Goal: Transaction & Acquisition: Purchase product/service

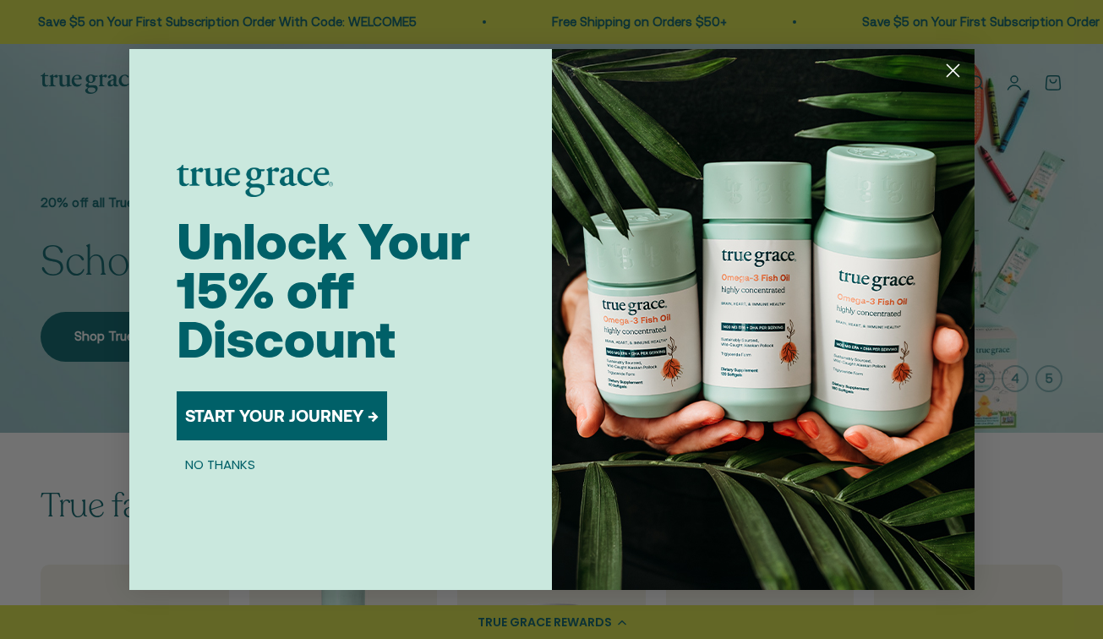
click at [953, 68] on circle "Close dialog" at bounding box center [952, 71] width 28 height 28
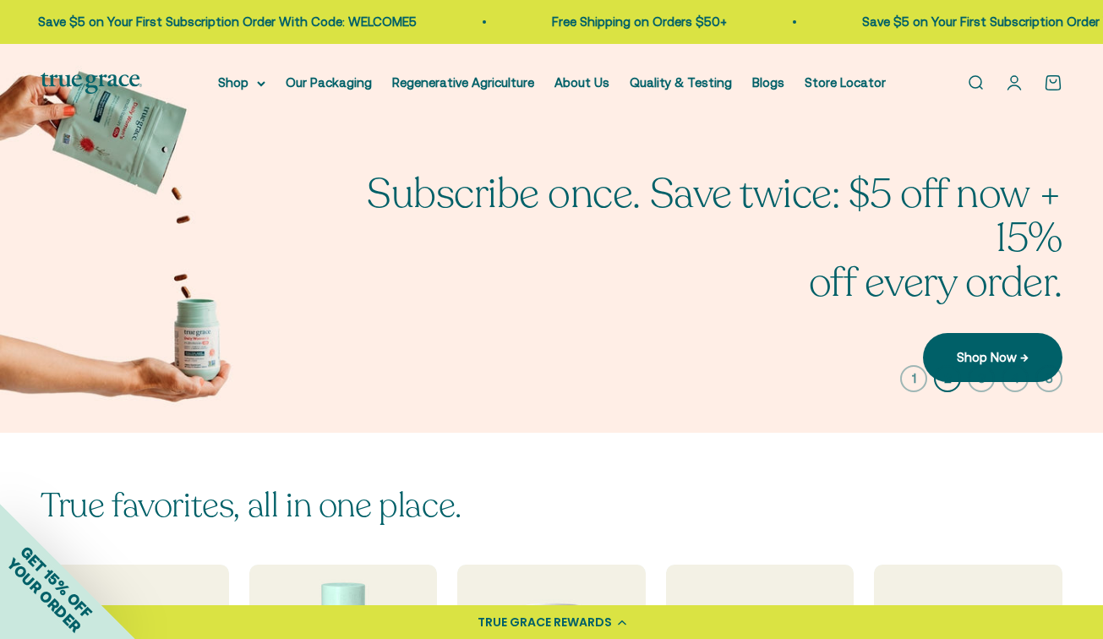
click at [1014, 79] on link "Open account page" at bounding box center [1014, 83] width 19 height 19
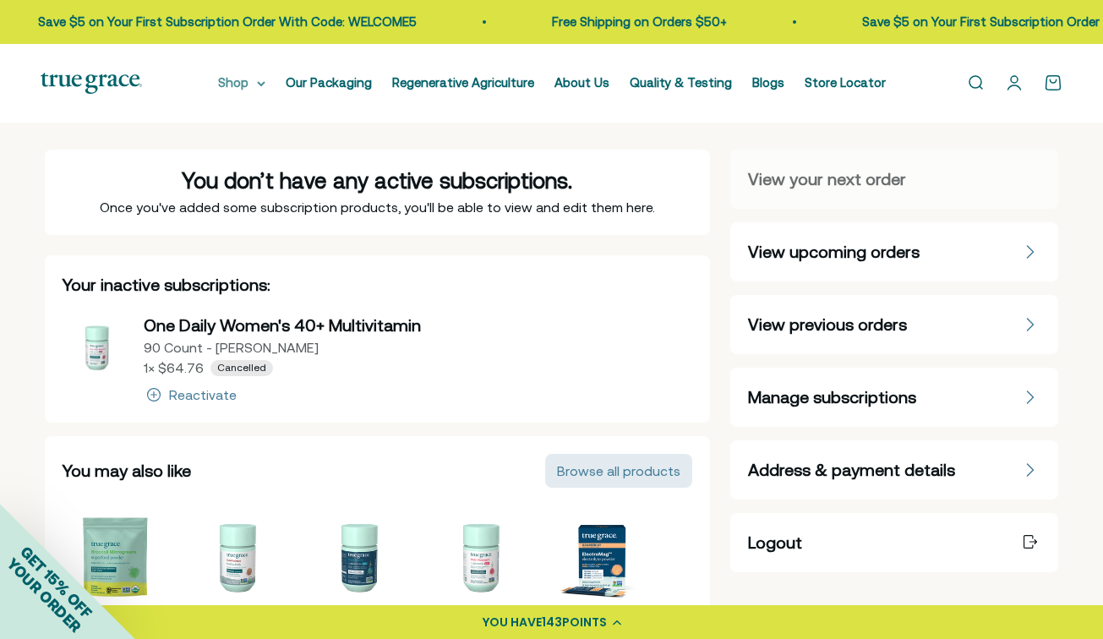
click at [248, 84] on summary "Shop" at bounding box center [241, 83] width 47 height 20
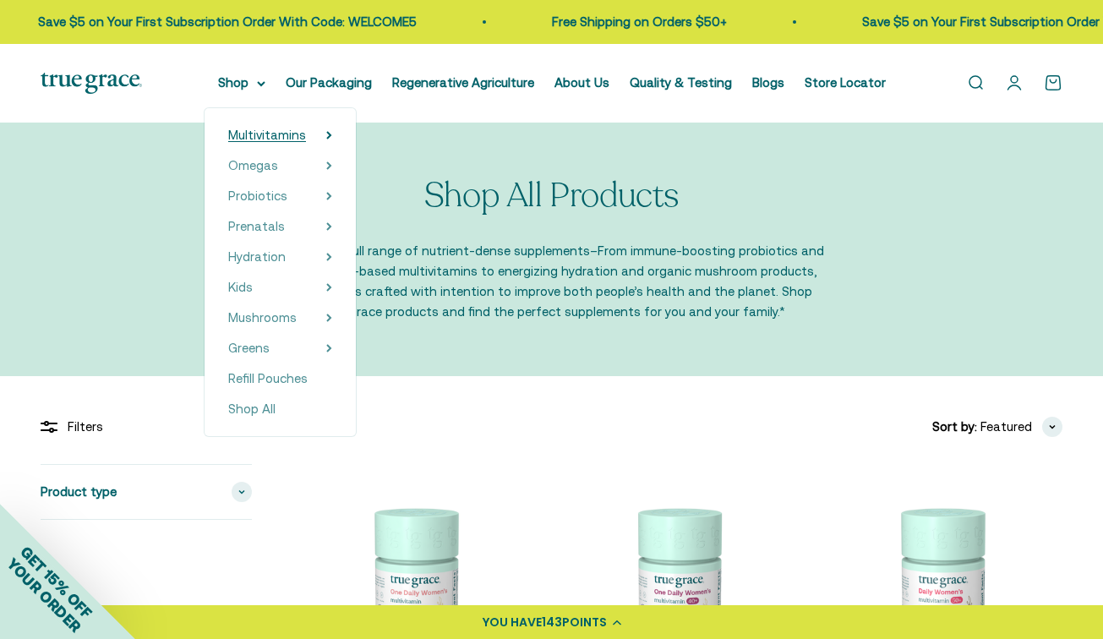
click at [283, 134] on span "Multivitamins" at bounding box center [267, 135] width 78 height 14
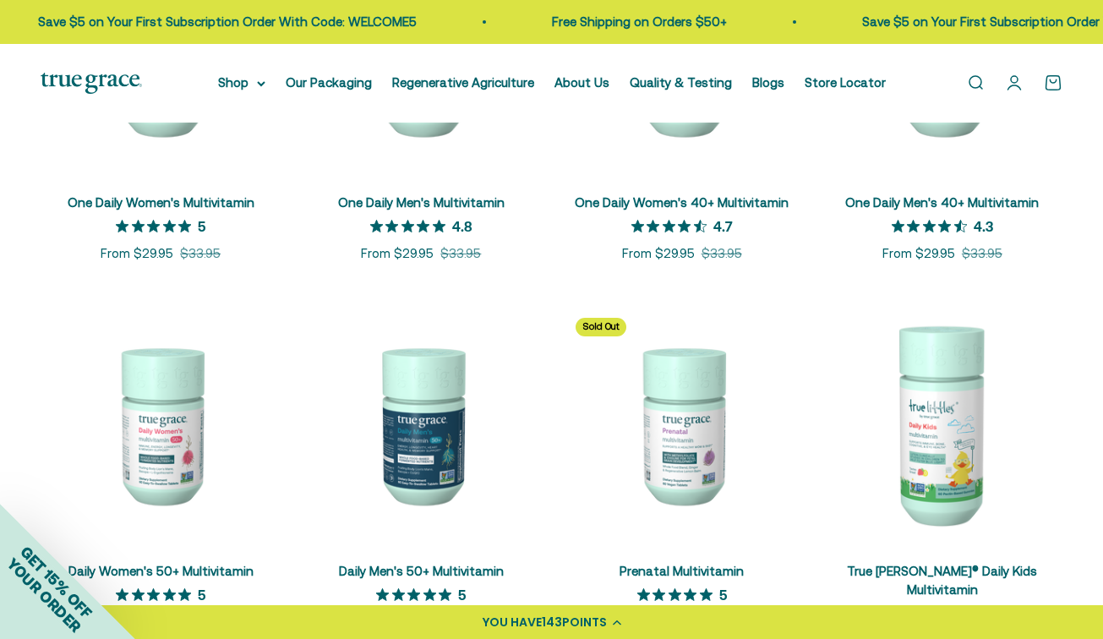
scroll to position [478, 0]
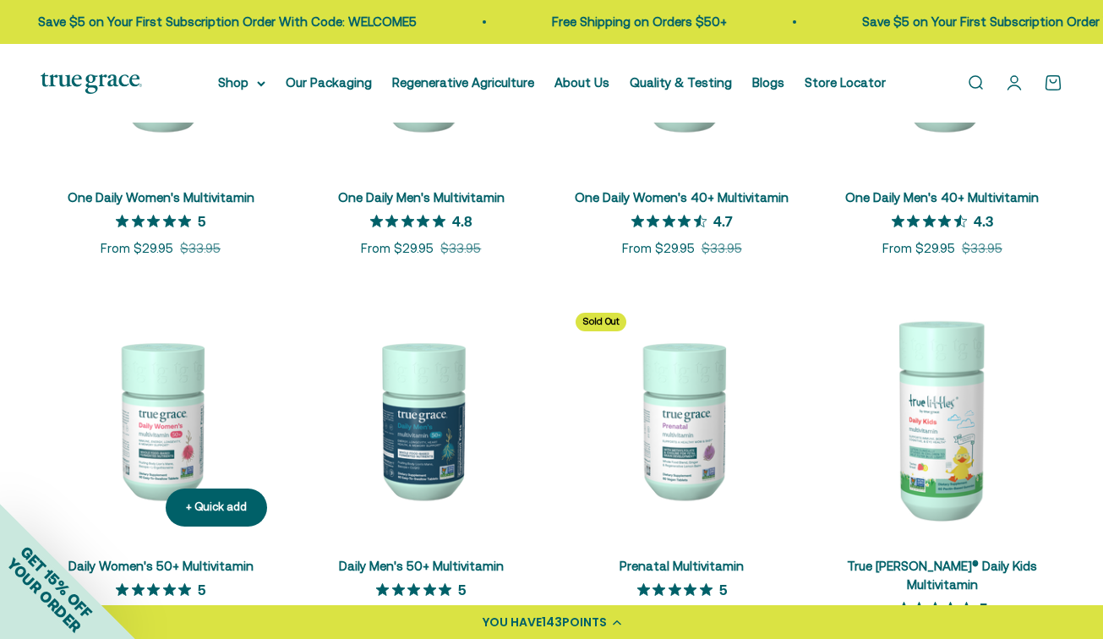
click at [163, 411] on img at bounding box center [161, 419] width 240 height 240
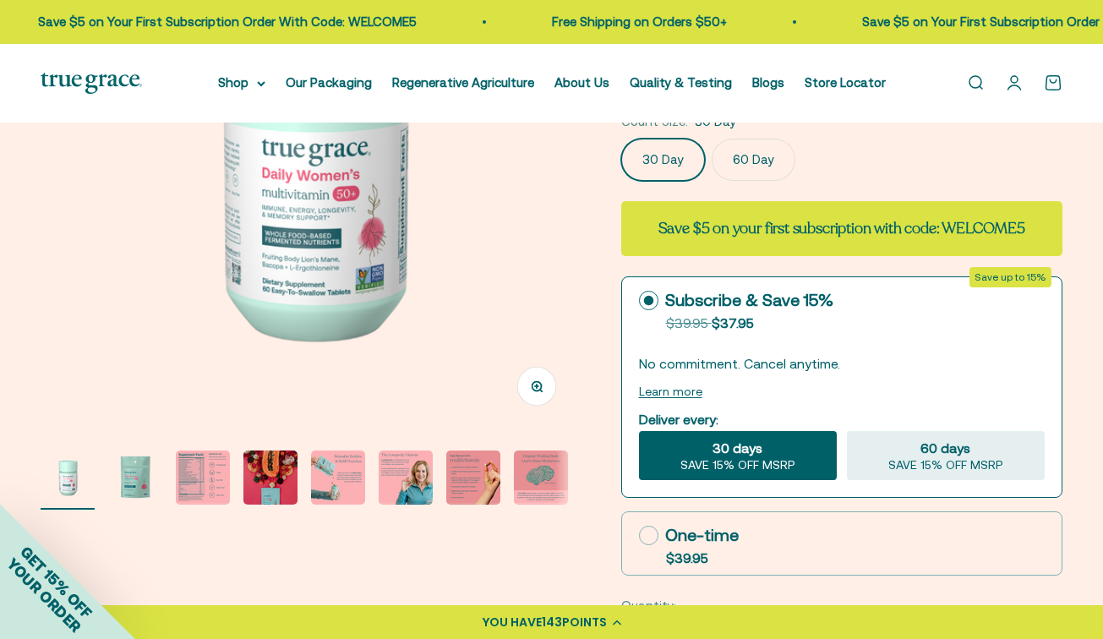
scroll to position [277, 0]
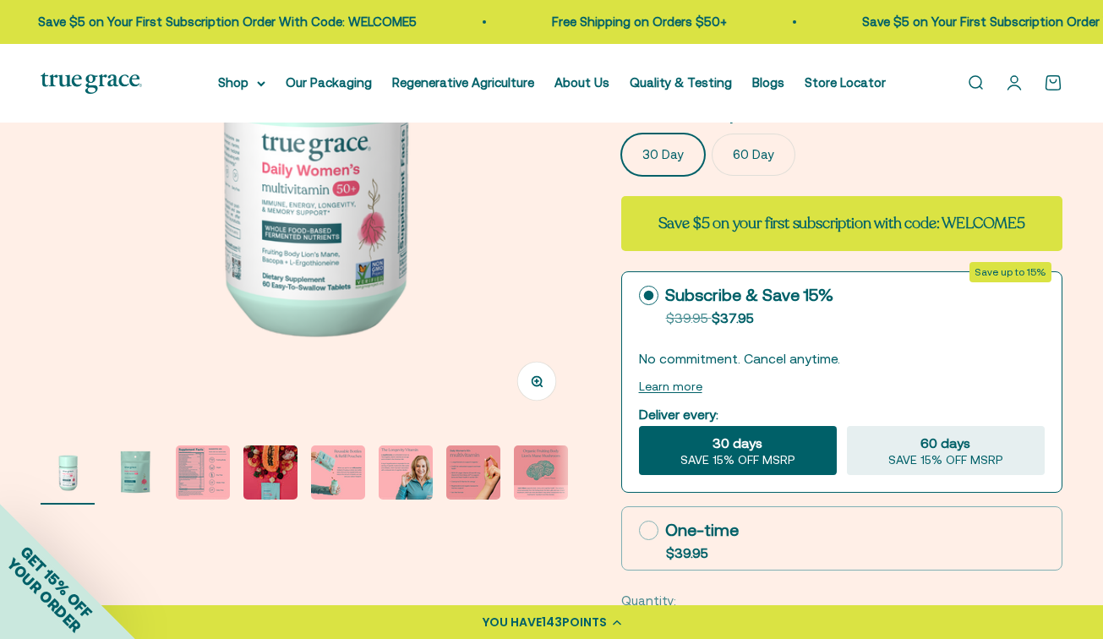
click at [138, 472] on img "Go to item 2" at bounding box center [135, 472] width 54 height 54
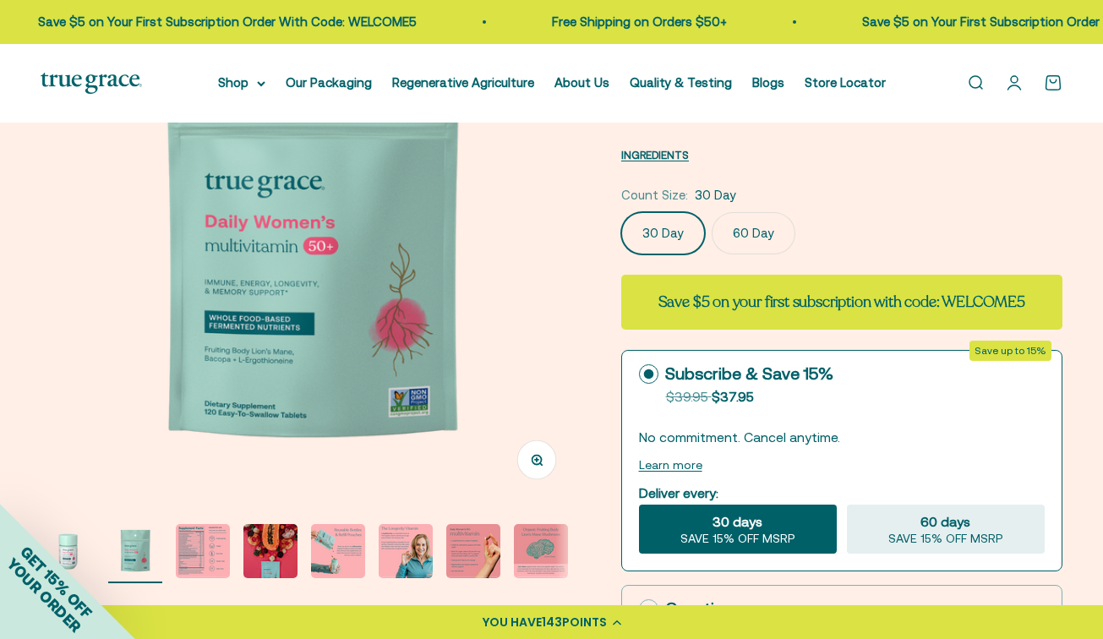
scroll to position [204, 0]
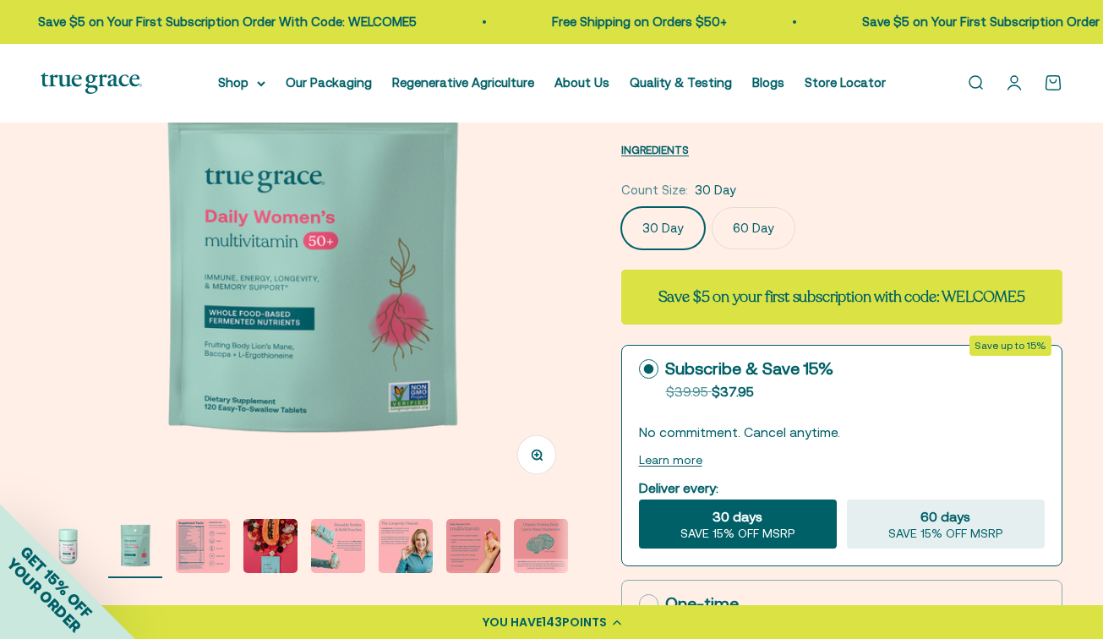
click at [211, 557] on img "Go to item 3" at bounding box center [203, 546] width 54 height 54
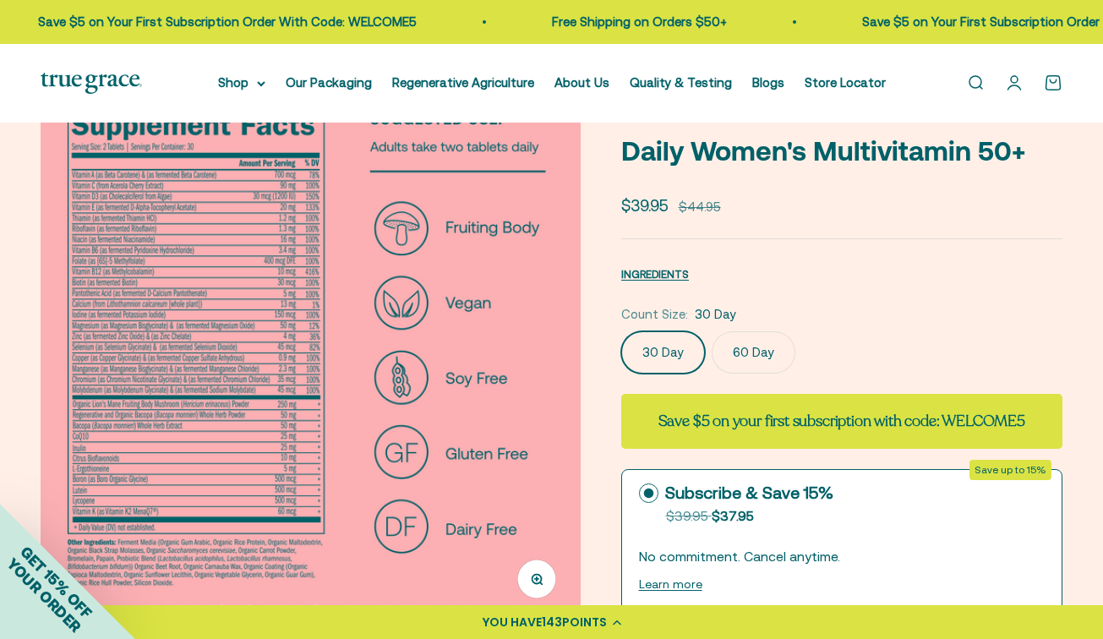
scroll to position [66, 0]
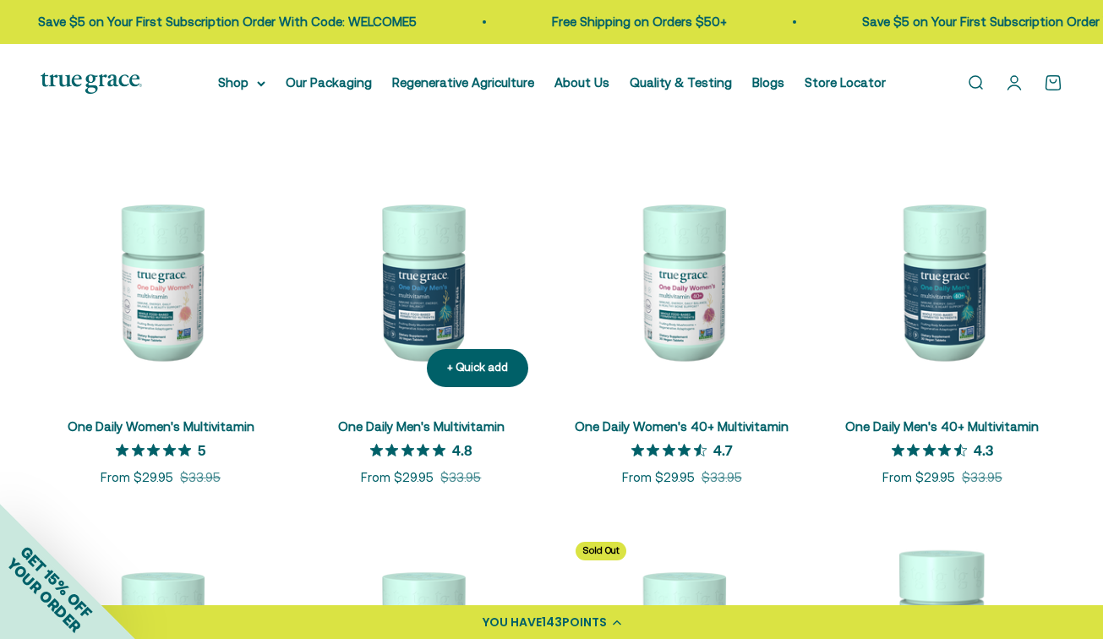
scroll to position [222, 0]
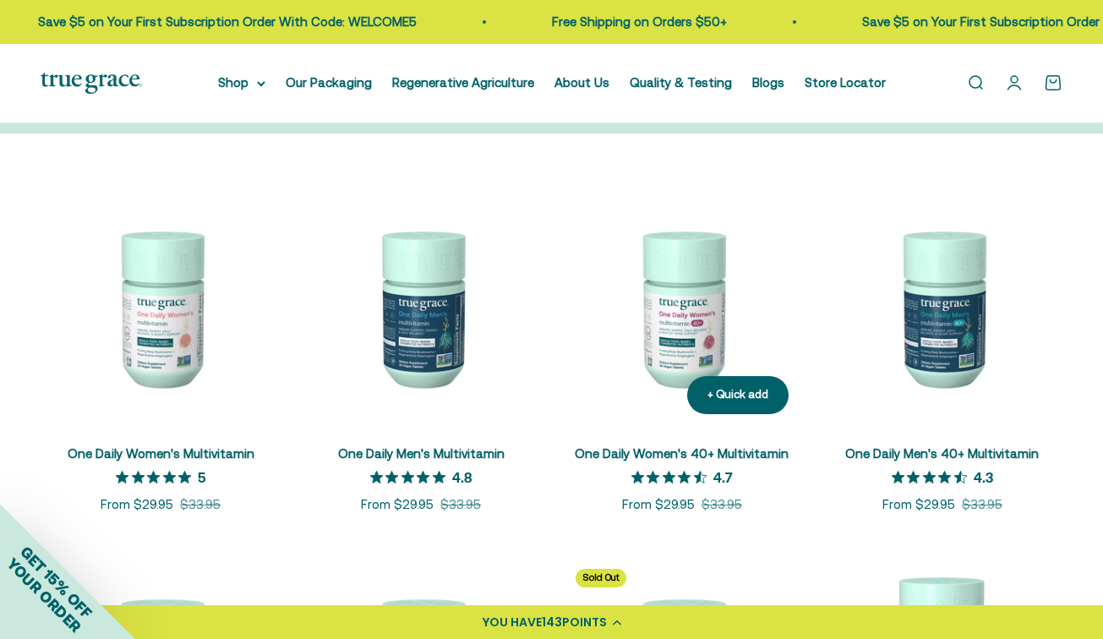
click at [673, 292] on img at bounding box center [682, 308] width 240 height 240
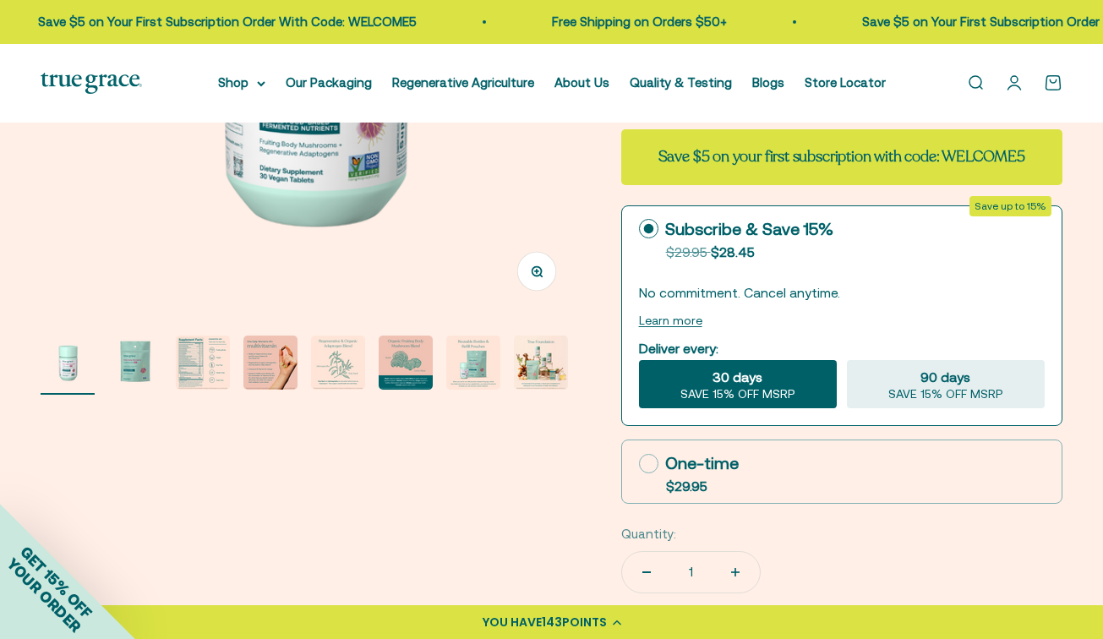
scroll to position [389, 0]
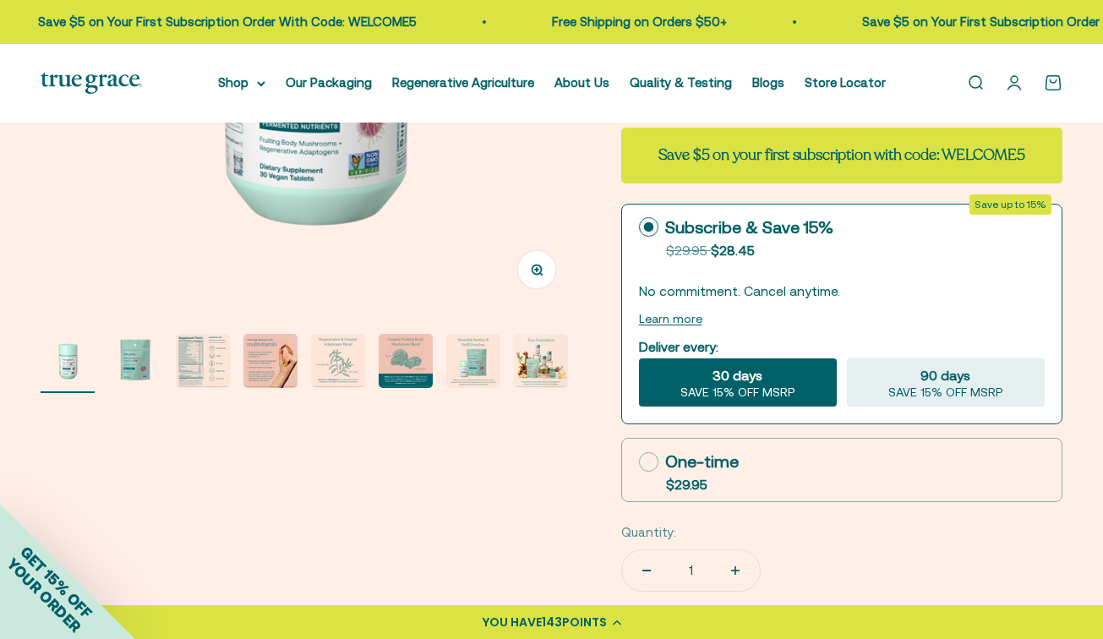
click at [199, 363] on img "Go to item 3" at bounding box center [203, 361] width 54 height 54
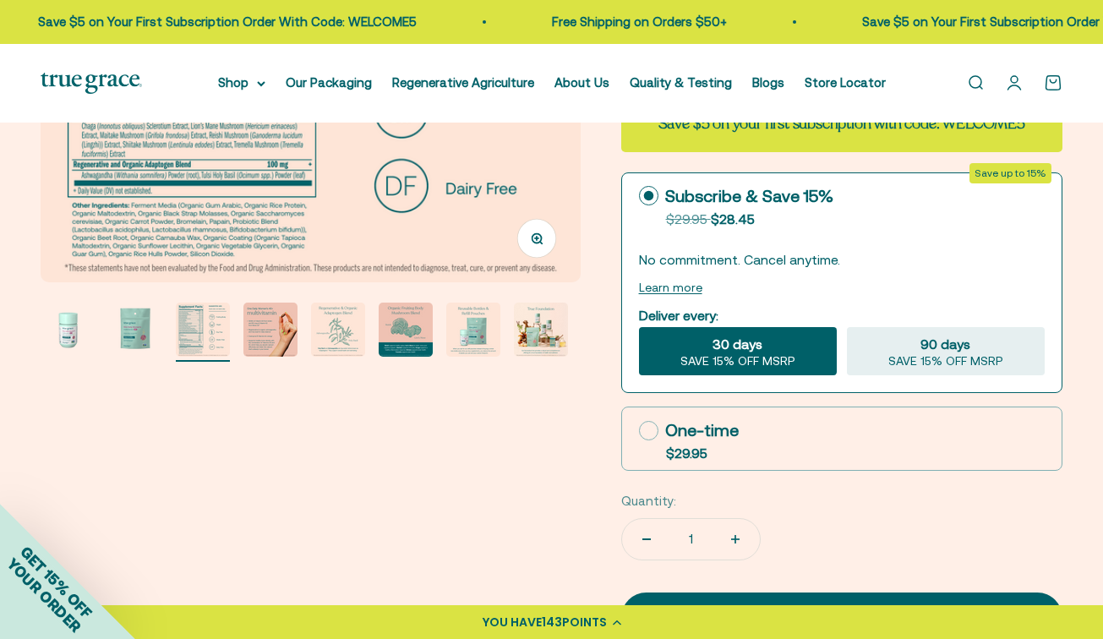
scroll to position [422, 0]
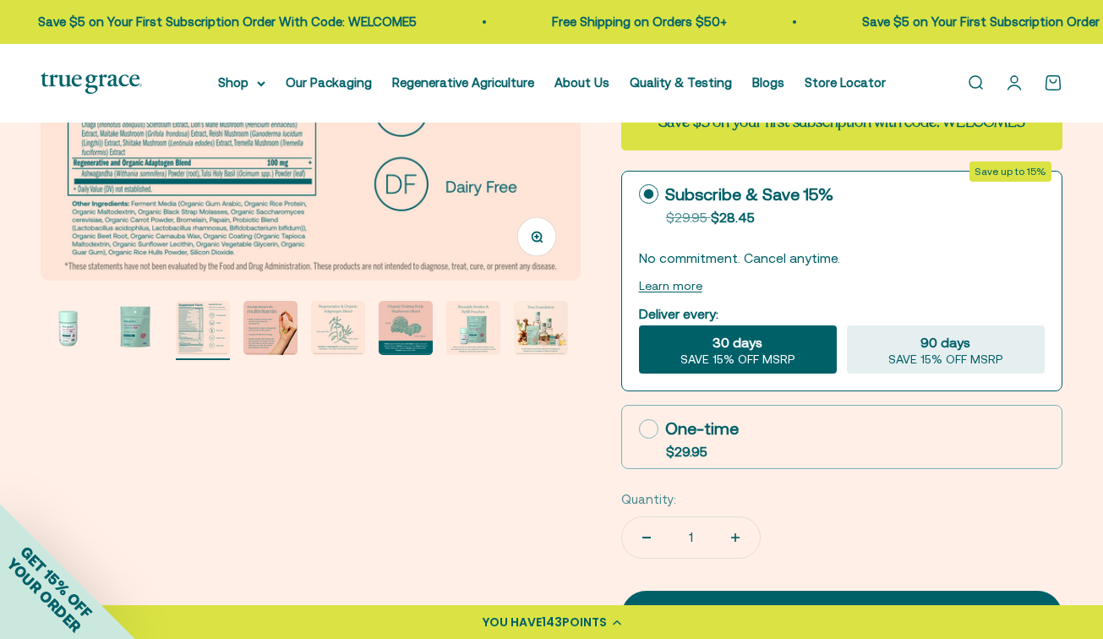
click at [278, 328] on img "Go to item 4" at bounding box center [270, 328] width 54 height 54
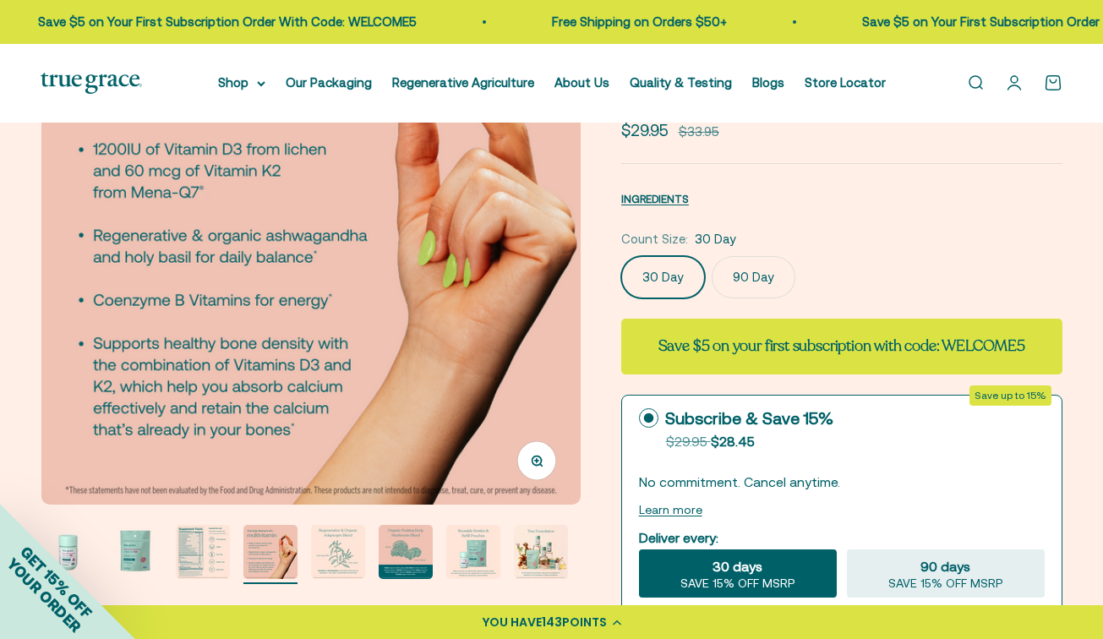
scroll to position [195, 0]
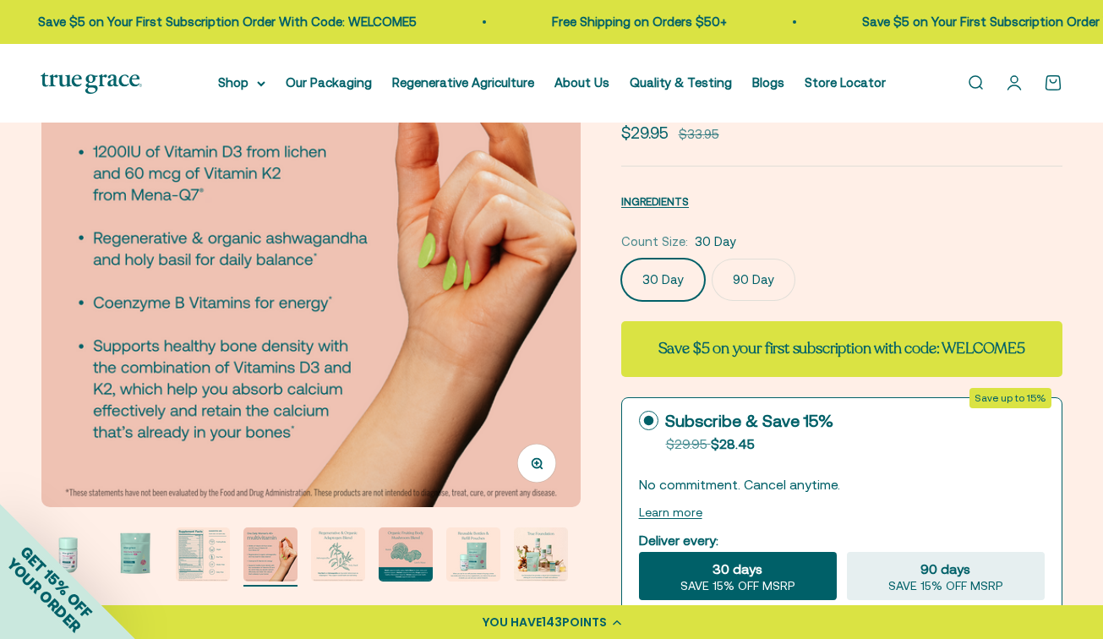
click at [758, 279] on label "90 Day" at bounding box center [754, 280] width 84 height 42
click at [621, 259] on input "90 Day" at bounding box center [620, 258] width 1 height 1
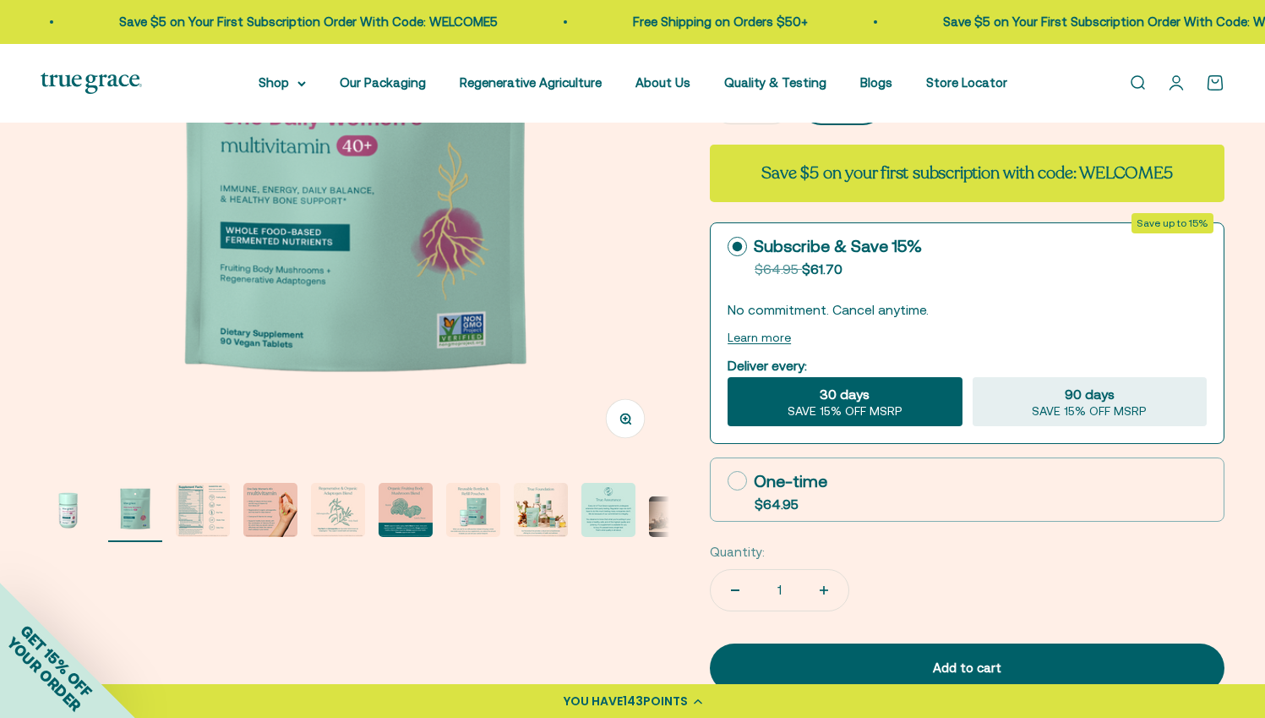
scroll to position [331, 0]
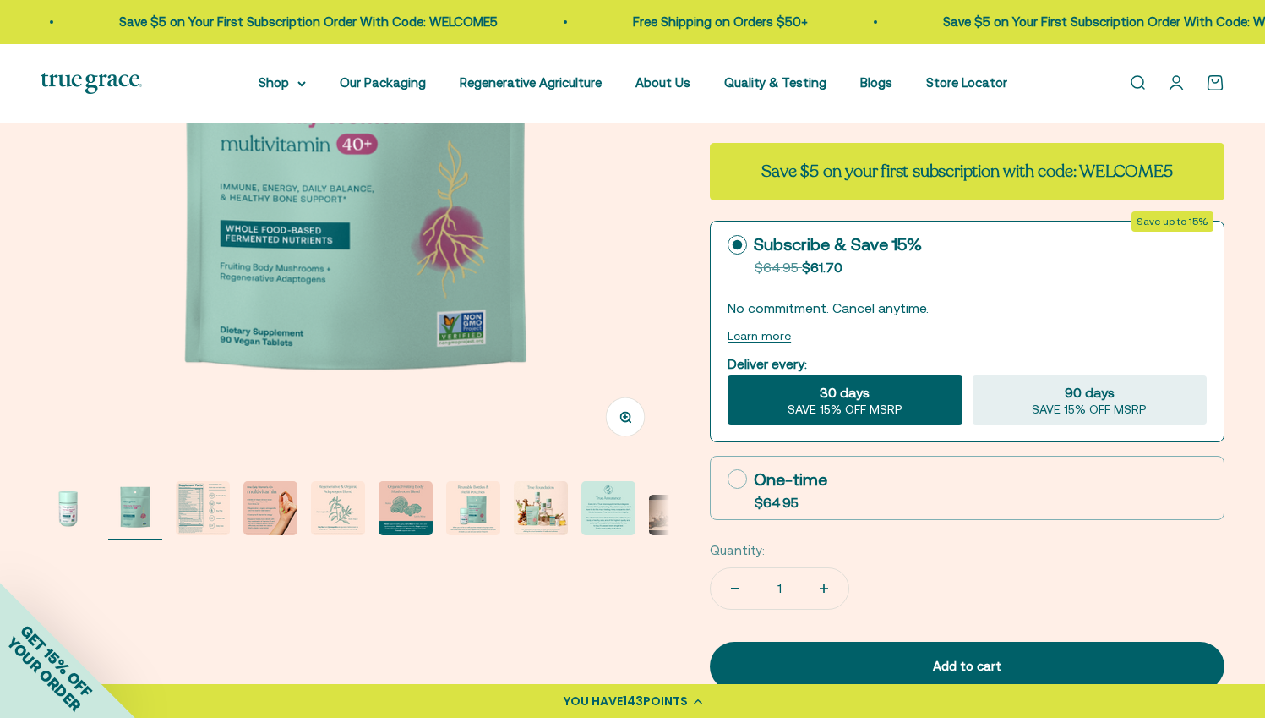
click at [781, 475] on div "One-time" at bounding box center [778, 479] width 100 height 25
click at [728, 478] on input "One-time $64.95" at bounding box center [727, 478] width 1 height 1
radio input "true"
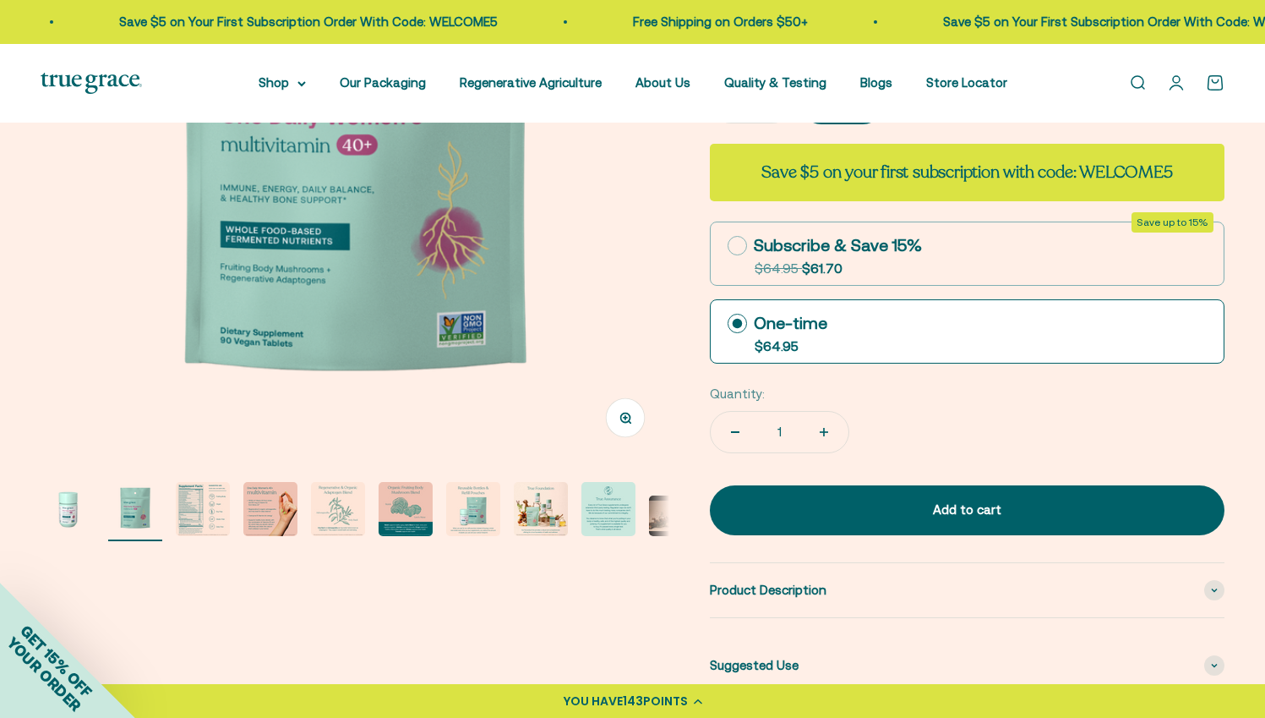
scroll to position [334, 0]
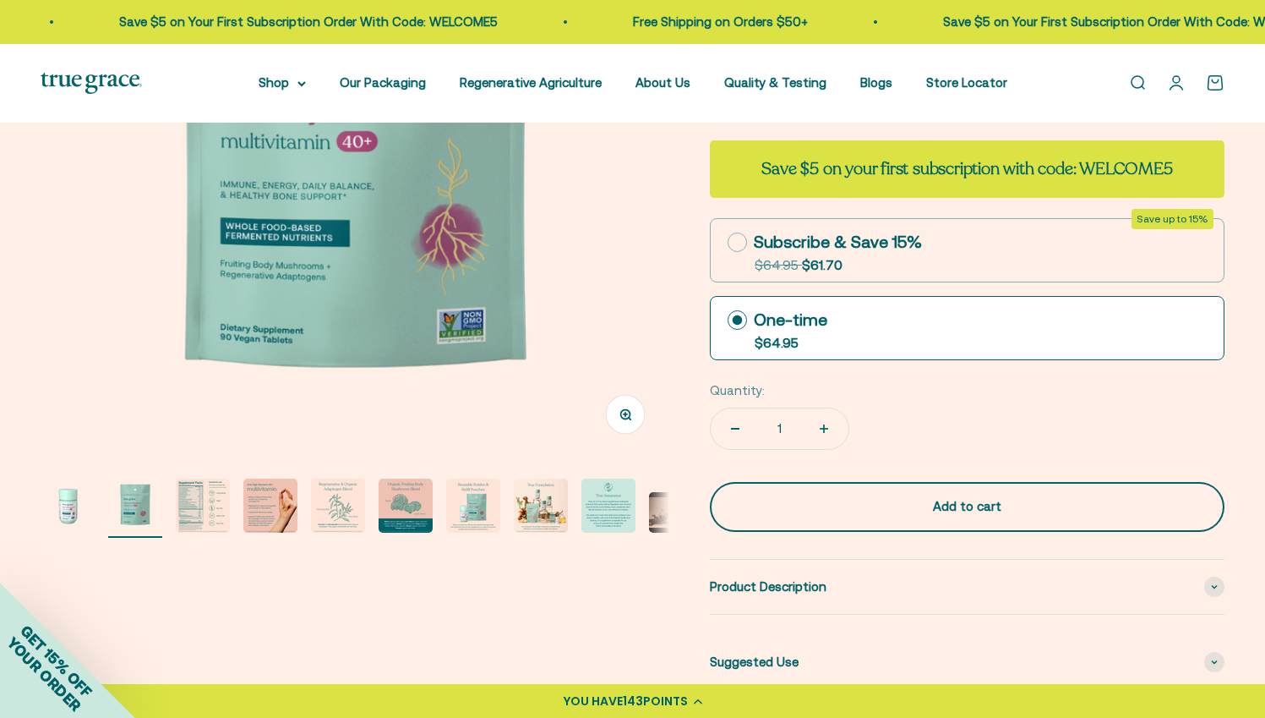
click at [978, 492] on button "Add to cart" at bounding box center [967, 506] width 515 height 49
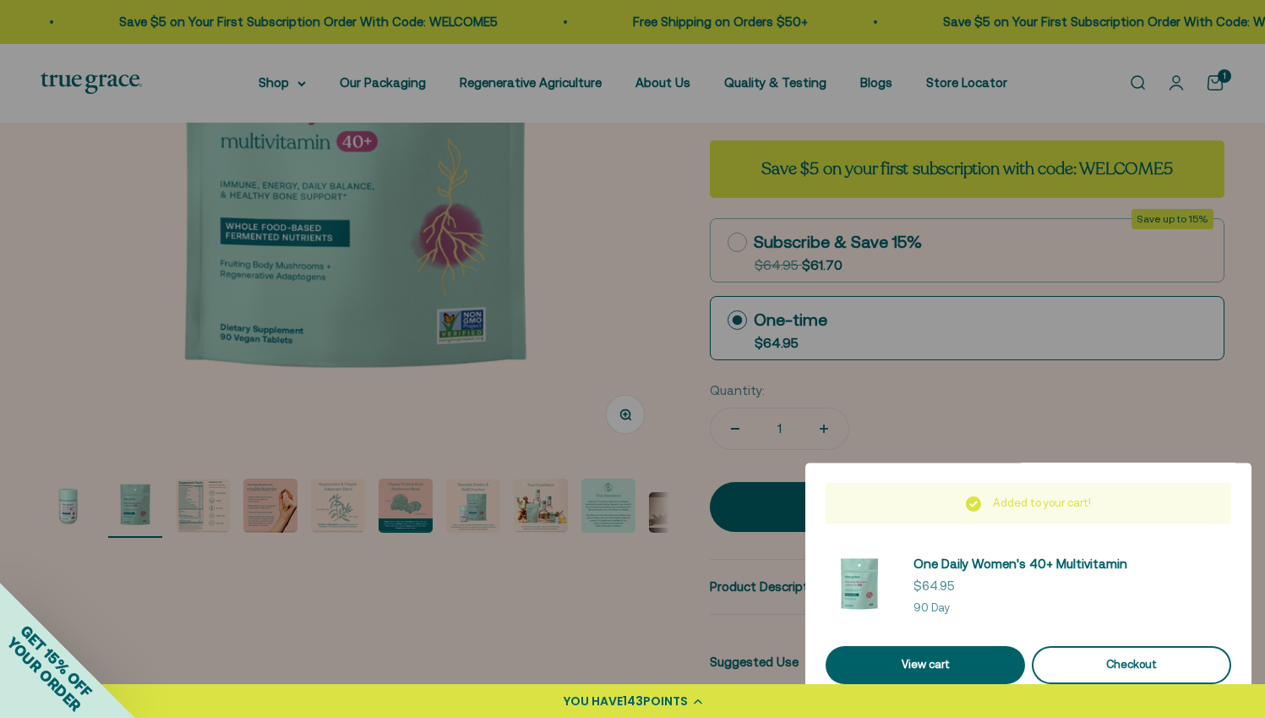
click at [1099, 638] on div "Checkout" at bounding box center [1131, 665] width 159 height 18
